Goal: Transaction & Acquisition: Purchase product/service

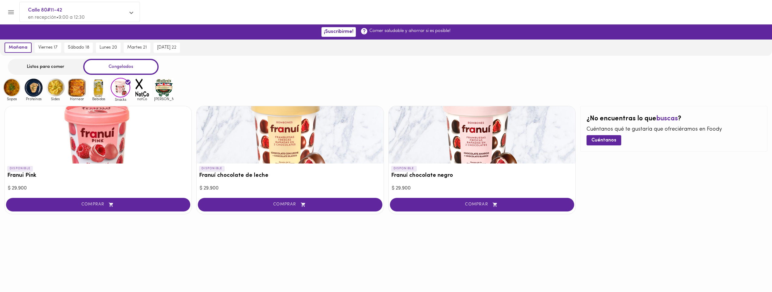
click at [317, 203] on span "COMPRAR" at bounding box center [289, 204] width 169 height 5
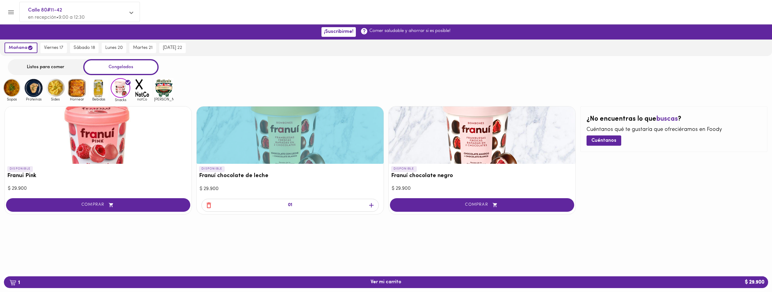
drag, startPoint x: 36, startPoint y: 63, endPoint x: 39, endPoint y: 64, distance: 3.1
click at [36, 63] on div "Listos para comer" at bounding box center [45, 67] width 75 height 16
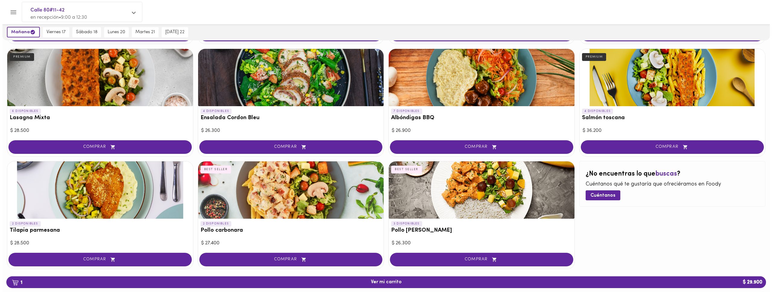
scroll to position [271, 0]
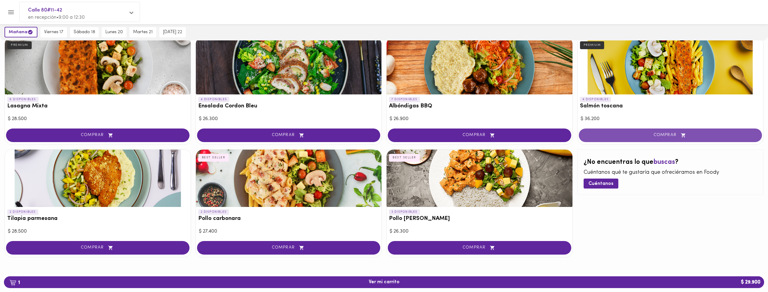
click at [670, 137] on span "COMPRAR" at bounding box center [670, 135] width 168 height 5
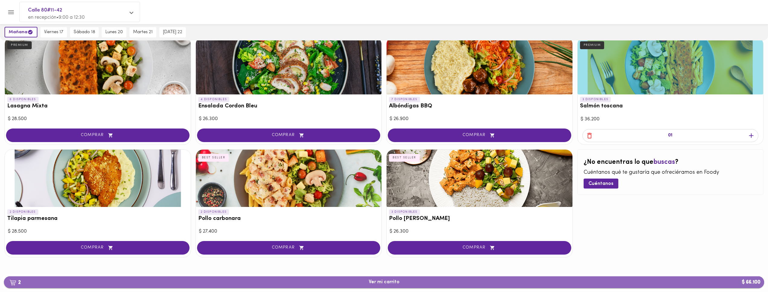
click at [475, 284] on span "2 Ver mi carrito $ 66.100" at bounding box center [384, 282] width 750 height 6
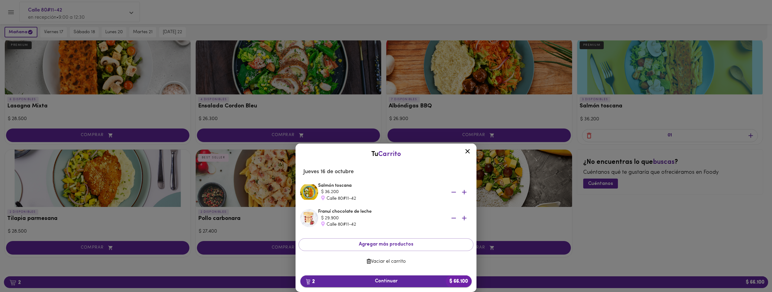
click at [416, 281] on span "2 Continuar $ 66.100" at bounding box center [386, 281] width 162 height 6
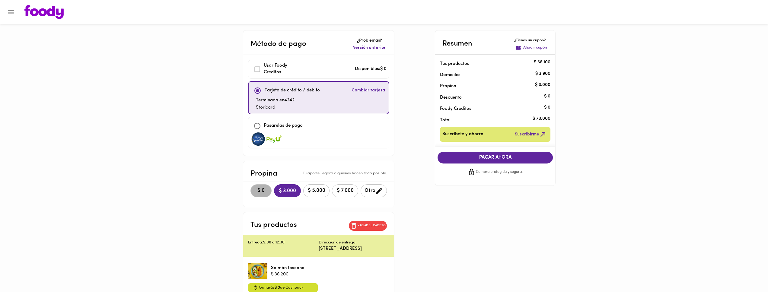
click at [255, 190] on span "$ 0" at bounding box center [260, 191] width 13 height 6
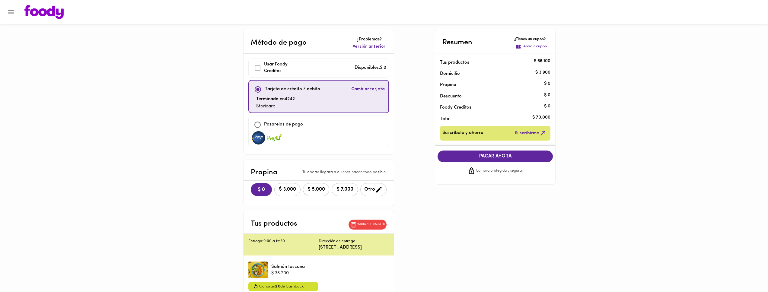
scroll to position [6, 0]
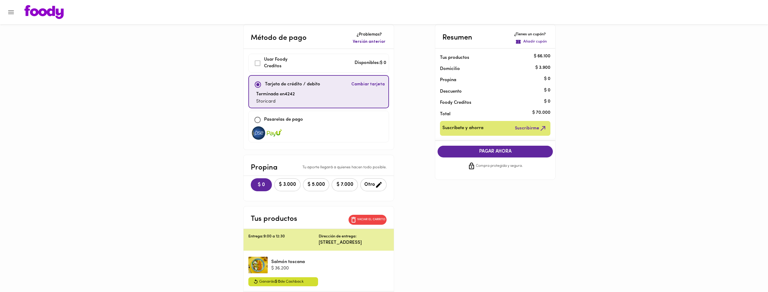
click at [510, 153] on span "PAGAR AHORA" at bounding box center [494, 152] width 103 height 6
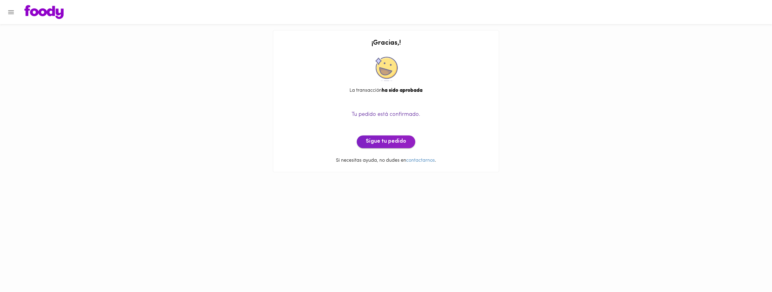
click at [379, 147] on button "Sigue tu pedido" at bounding box center [386, 141] width 59 height 13
